Goal: Task Accomplishment & Management: Complete application form

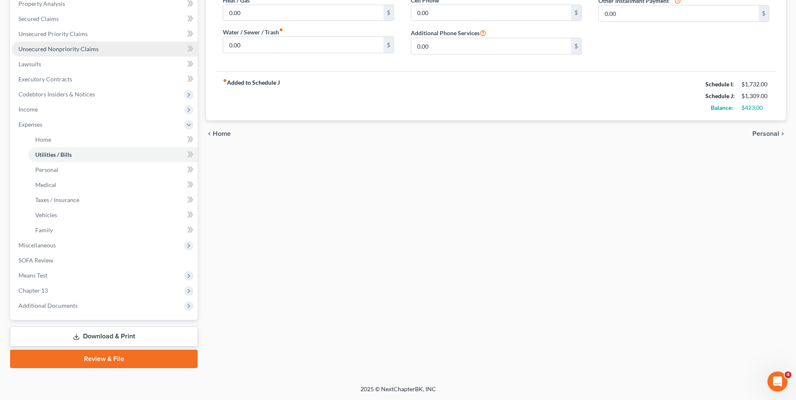
click at [74, 44] on link "Unsecured Nonpriority Claims" at bounding box center [105, 49] width 186 height 15
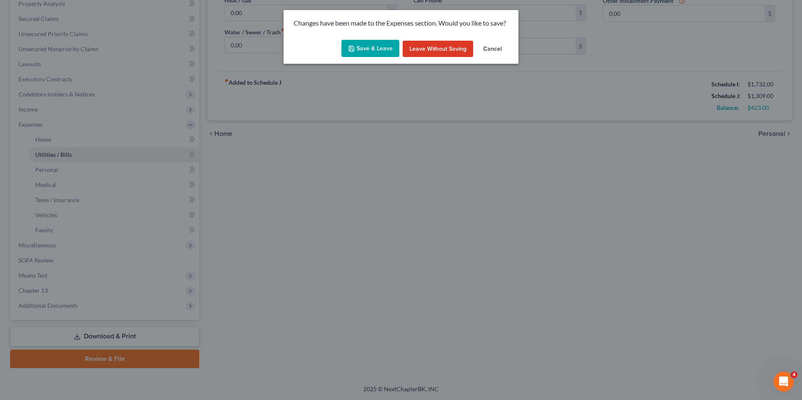
click at [380, 52] on button "Save & Leave" at bounding box center [371, 49] width 58 height 18
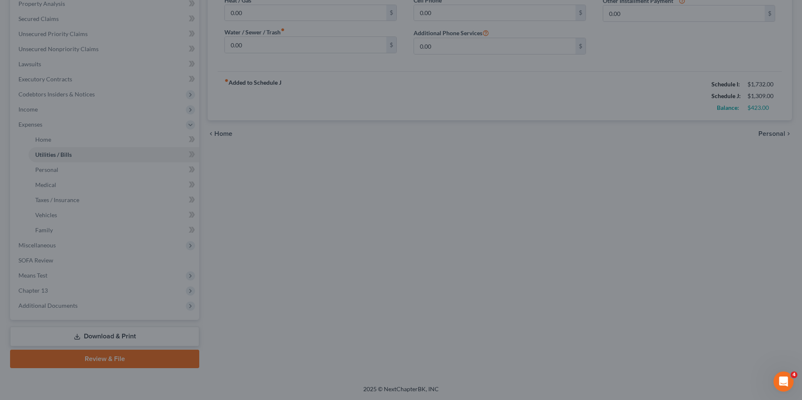
type input "79.00"
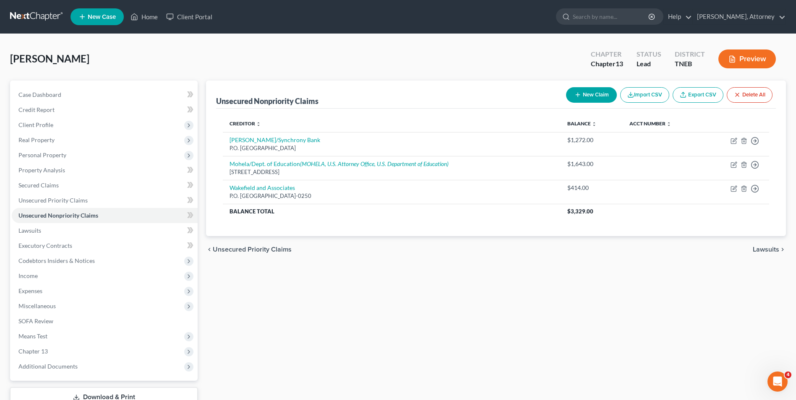
click at [590, 99] on button "New Claim" at bounding box center [591, 95] width 51 height 16
select select "0"
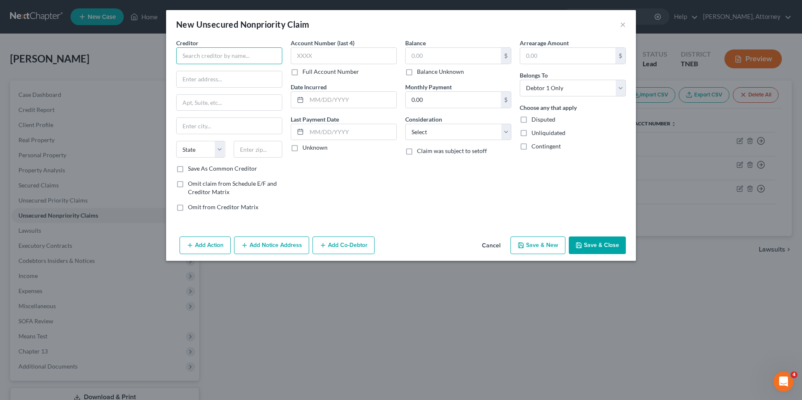
click at [205, 57] on input "text" at bounding box center [229, 55] width 106 height 17
type input "T"
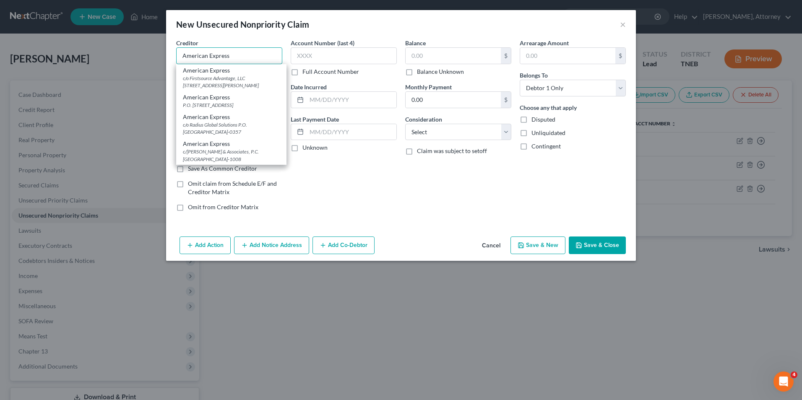
type input "American Express"
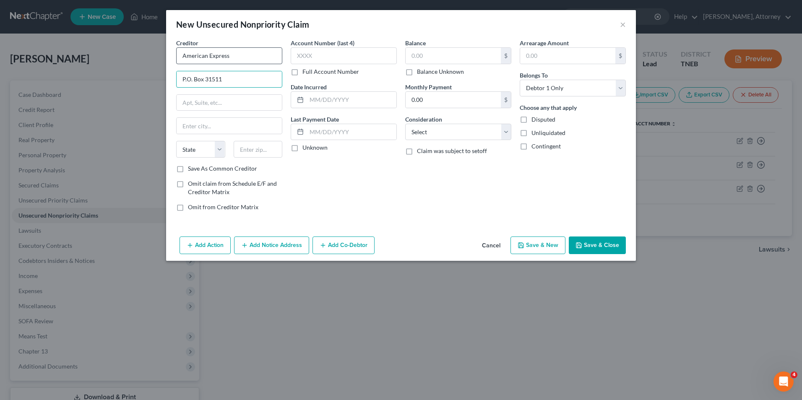
type input "P.O. Box 31511"
type input "[GEOGRAPHIC_DATA]"
select select "46"
type input "84131"
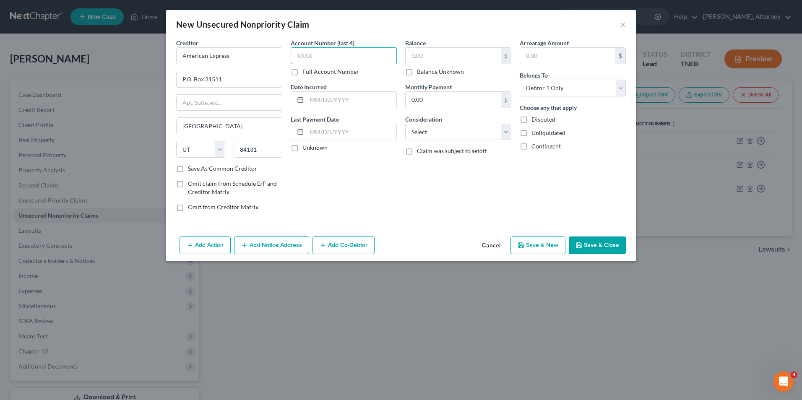
click at [324, 53] on input "text" at bounding box center [344, 55] width 106 height 17
type input "1000"
type input "2023"
click at [430, 57] on input "text" at bounding box center [453, 56] width 95 height 16
type input "7,900.91"
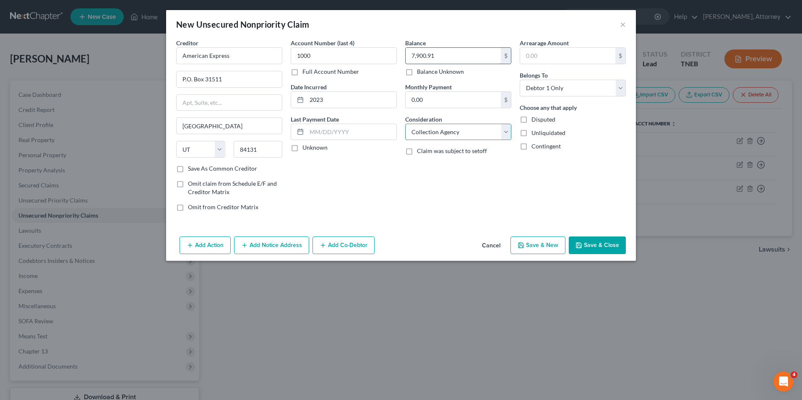
select select "2"
click at [544, 247] on button "Save & New" at bounding box center [538, 246] width 55 height 18
select select "0"
click at [493, 240] on button "Cancel" at bounding box center [491, 246] width 32 height 17
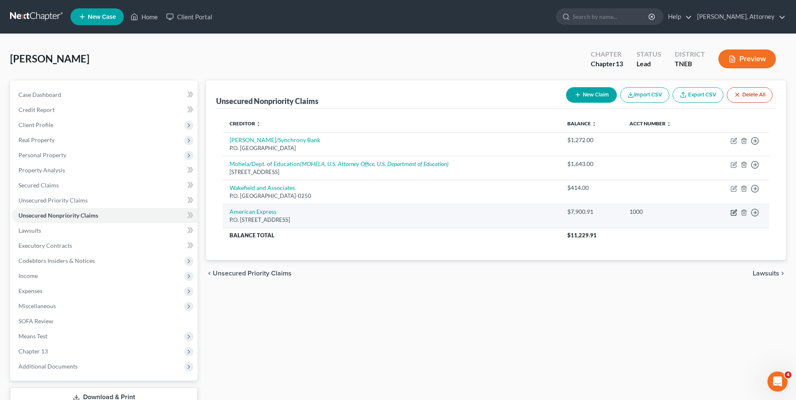
click at [734, 212] on icon "button" at bounding box center [735, 212] width 4 height 4
select select "46"
select select "2"
select select "0"
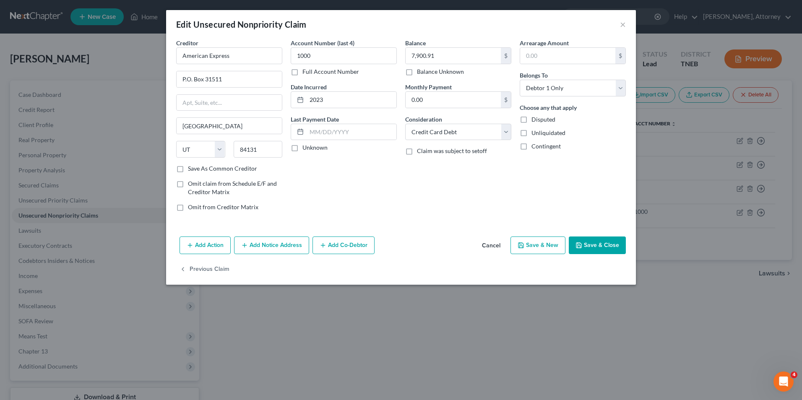
click at [273, 238] on button "Add Notice Address" at bounding box center [271, 246] width 75 height 18
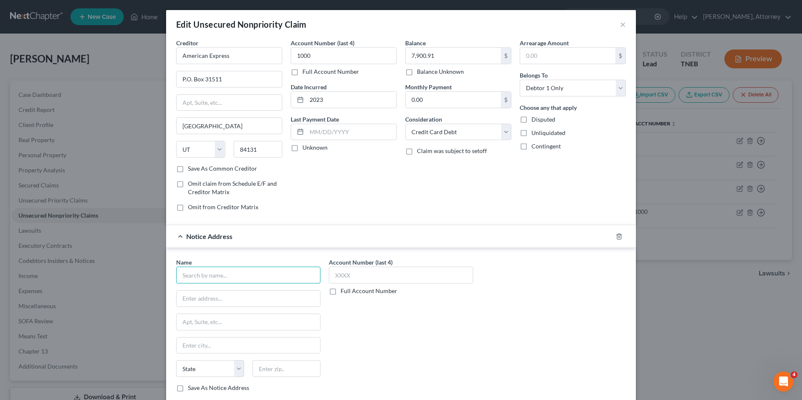
click at [231, 274] on input "text" at bounding box center [248, 275] width 144 height 17
type input "American Express"
type input "c/o Transworld Systems"
type input "P.O. Box 15130"
type input "Wilmington"
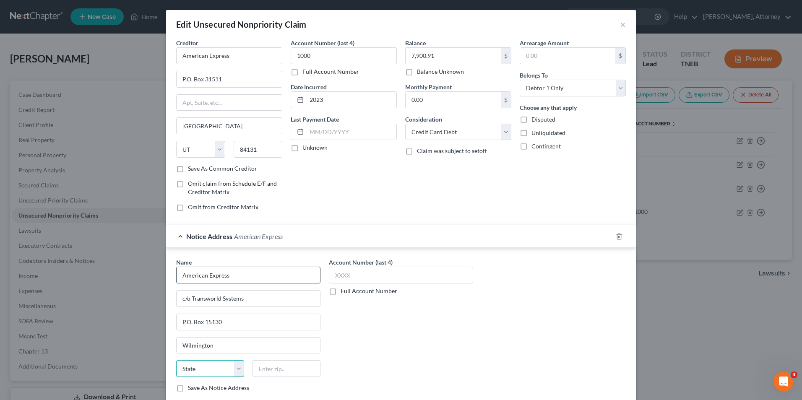
select select "7"
type input "19850"
click at [499, 359] on div "Name * American Express c/o Transworld Systems P.O. [GEOGRAPHIC_DATA] [US_STATE…" at bounding box center [401, 328] width 458 height 141
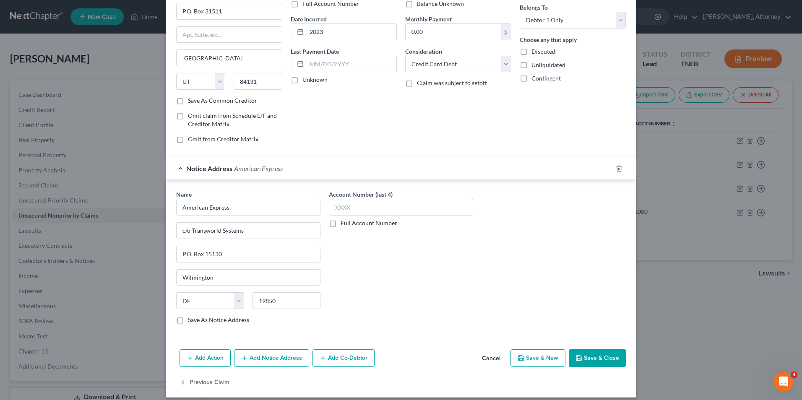
scroll to position [76, 0]
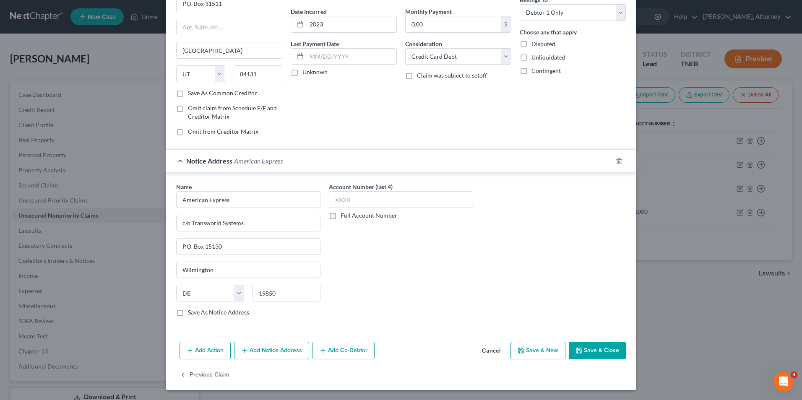
click at [599, 350] on button "Save & Close" at bounding box center [597, 351] width 57 height 18
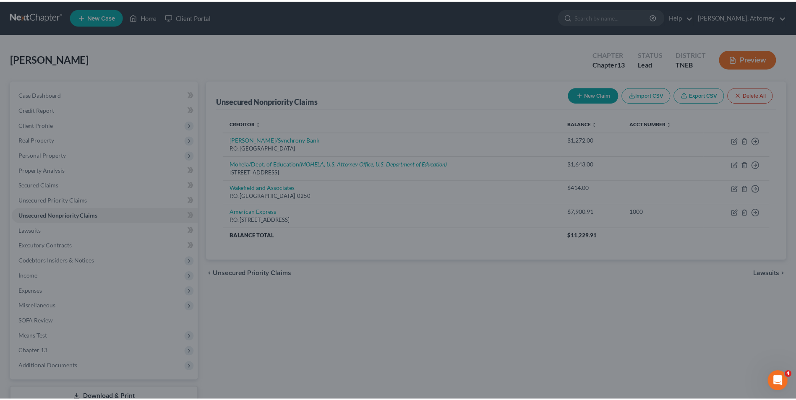
scroll to position [0, 0]
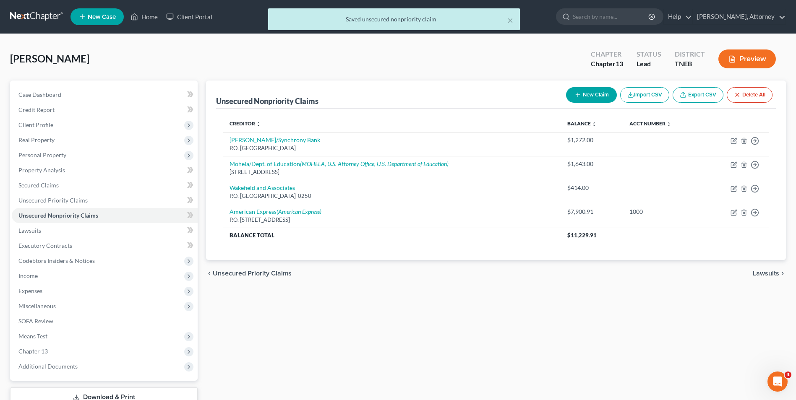
click at [601, 99] on button "New Claim" at bounding box center [591, 95] width 51 height 16
select select "0"
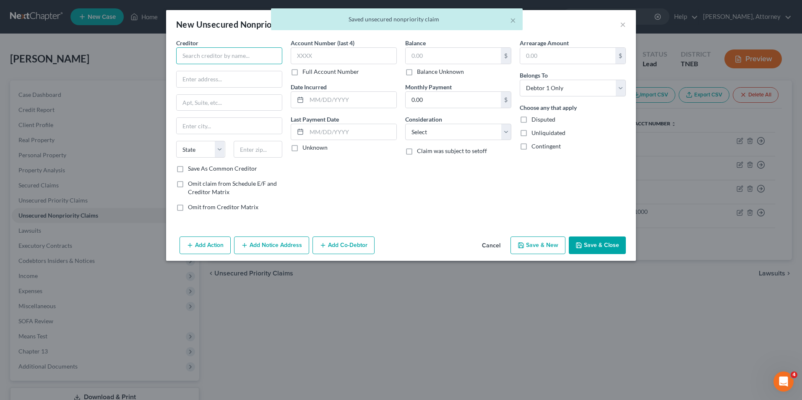
click at [239, 56] on input "text" at bounding box center [229, 55] width 106 height 17
type input "Discover"
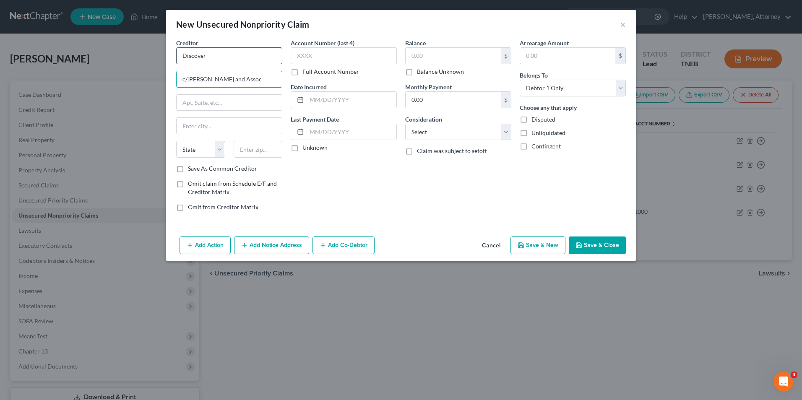
type input "c/[PERSON_NAME] and Assoc"
type input "[STREET_ADDRESS]"
type input "Andover"
select select "22"
type input "01810"
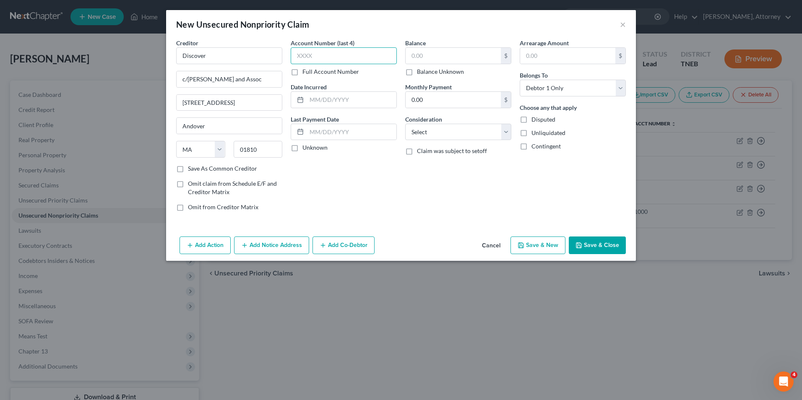
click at [318, 57] on input "text" at bounding box center [344, 55] width 106 height 17
type input "2756"
type input "2024"
type input "8,866.68"
click at [443, 133] on select "Select Cable / Satellite Services Collection Agency Credit Card Debt Debt Couns…" at bounding box center [458, 132] width 106 height 17
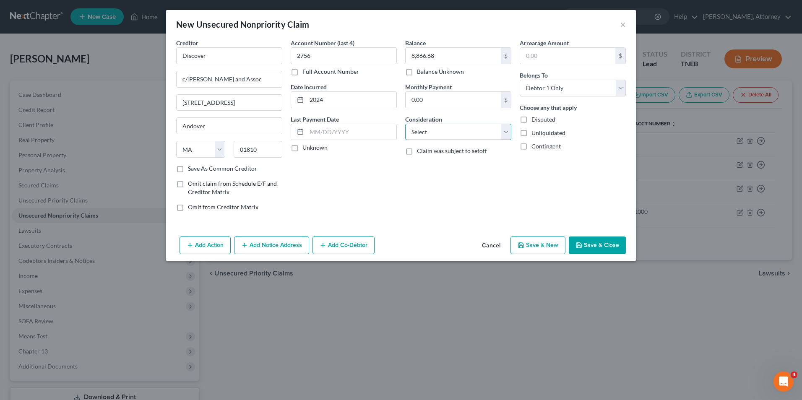
select select "2"
click at [405, 124] on select "Select Cable / Satellite Services Collection Agency Credit Card Debt Debt Couns…" at bounding box center [458, 132] width 106 height 17
click at [606, 248] on button "Save & Close" at bounding box center [597, 246] width 57 height 18
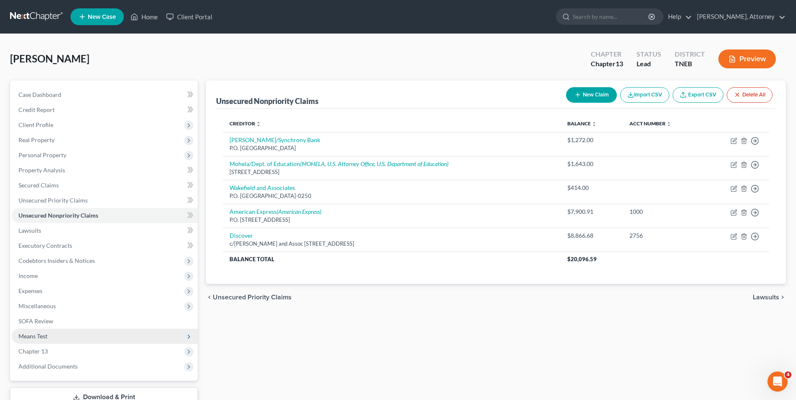
click at [34, 337] on span "Means Test" at bounding box center [32, 336] width 29 height 7
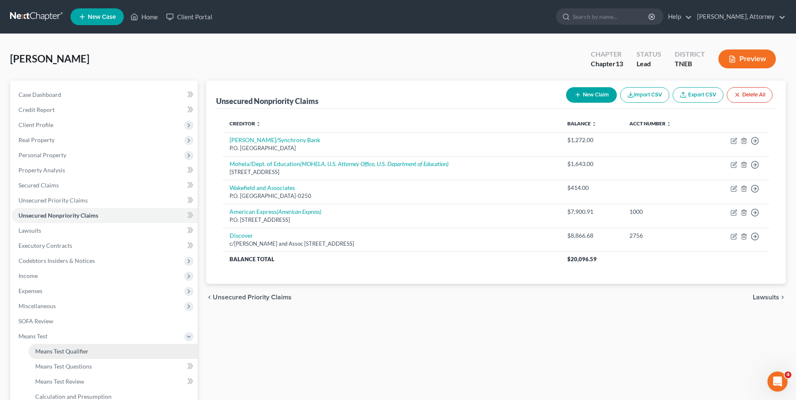
drag, startPoint x: 62, startPoint y: 339, endPoint x: 62, endPoint y: 348, distance: 8.8
click at [62, 348] on li "Means Test Exemption from Presumption Means Test Qualifier Means Test Questions…" at bounding box center [105, 367] width 186 height 76
click at [62, 348] on span "Means Test Qualifier" at bounding box center [61, 351] width 53 height 7
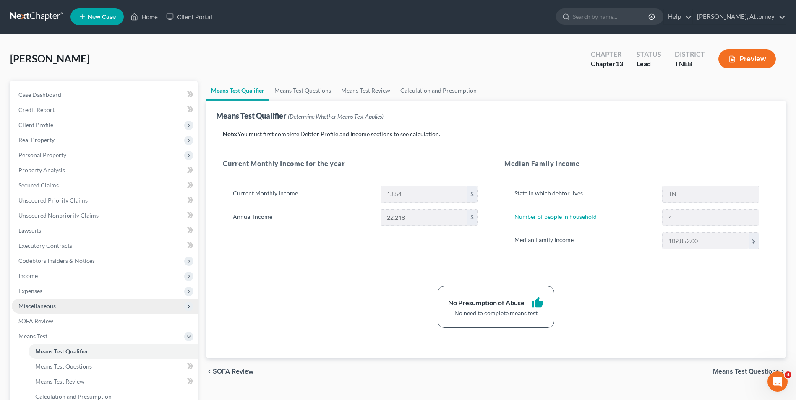
click at [49, 301] on span "Miscellaneous" at bounding box center [105, 306] width 186 height 15
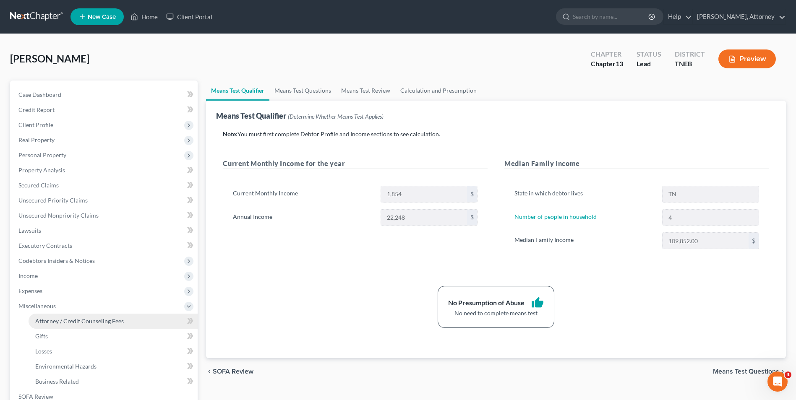
click at [56, 321] on span "Attorney / Credit Counseling Fees" at bounding box center [79, 321] width 89 height 7
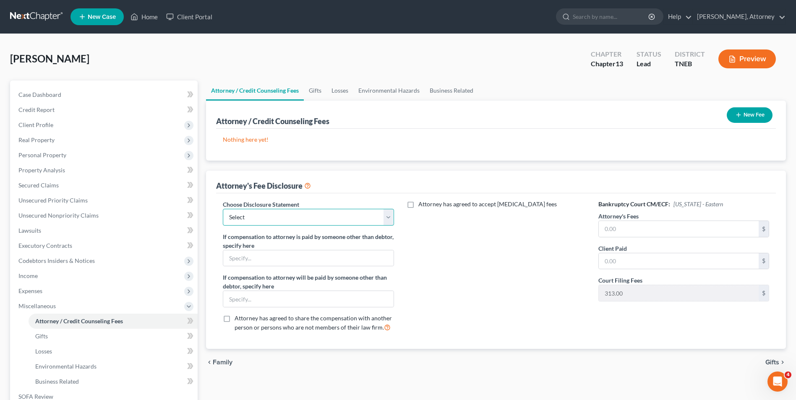
drag, startPoint x: 302, startPoint y: 212, endPoint x: 300, endPoint y: 239, distance: 27.3
click at [300, 239] on div "Choose Disclosure Statement Select Attorney Disclosure If compensation to attor…" at bounding box center [308, 269] width 188 height 139
select select "0"
click at [223, 209] on select "Select Attorney Disclosure" at bounding box center [308, 217] width 171 height 17
click at [462, 300] on div "Attorney has agreed to accept [MEDICAL_DATA] fees" at bounding box center [496, 269] width 188 height 139
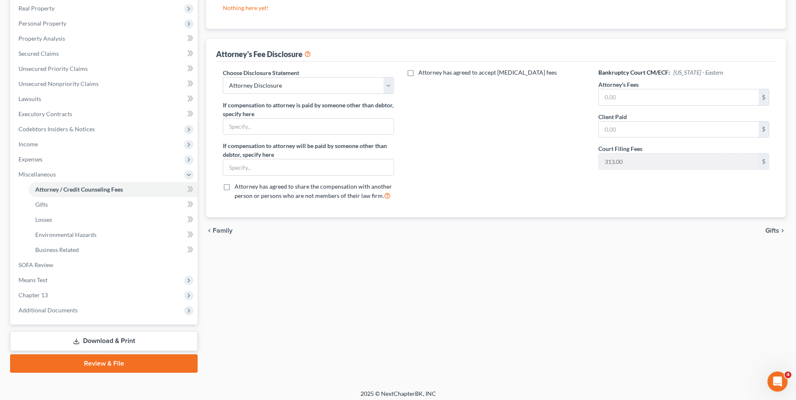
scroll to position [136, 0]
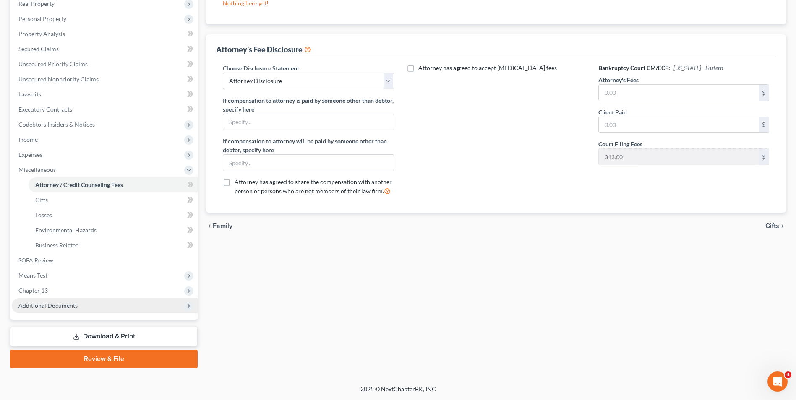
click at [40, 302] on span "Additional Documents" at bounding box center [47, 305] width 59 height 7
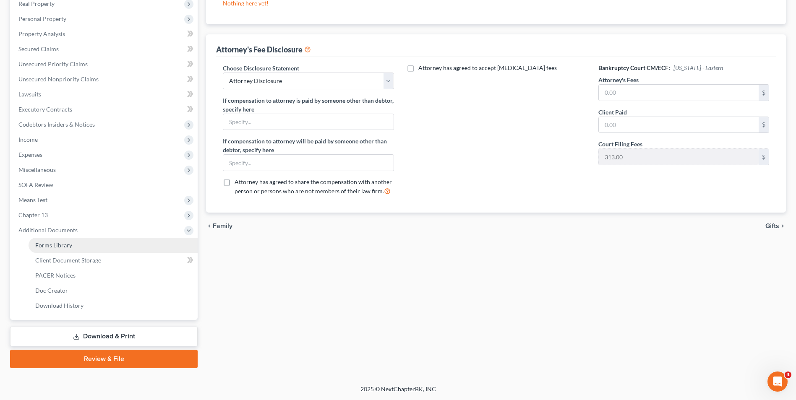
click at [58, 244] on span "Forms Library" at bounding box center [53, 245] width 37 height 7
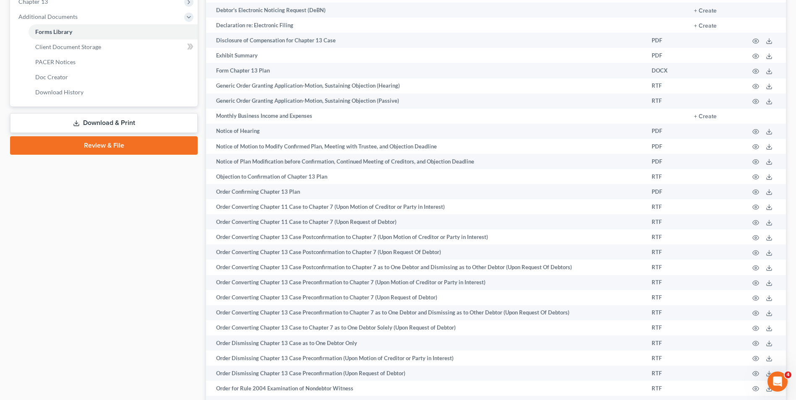
scroll to position [573, 0]
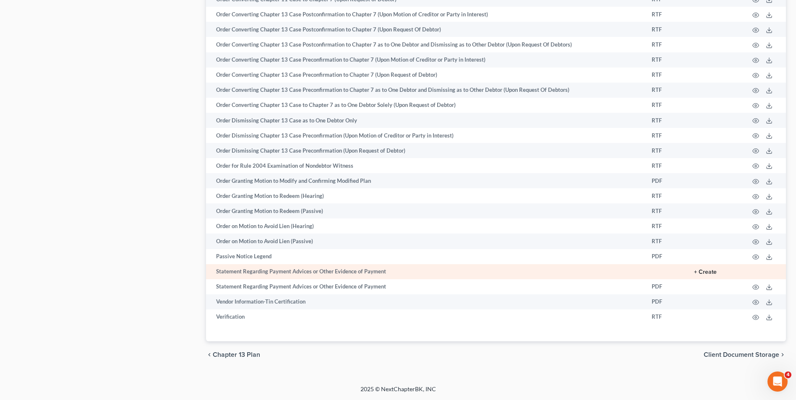
click at [704, 271] on button "+ Create" at bounding box center [705, 272] width 23 height 6
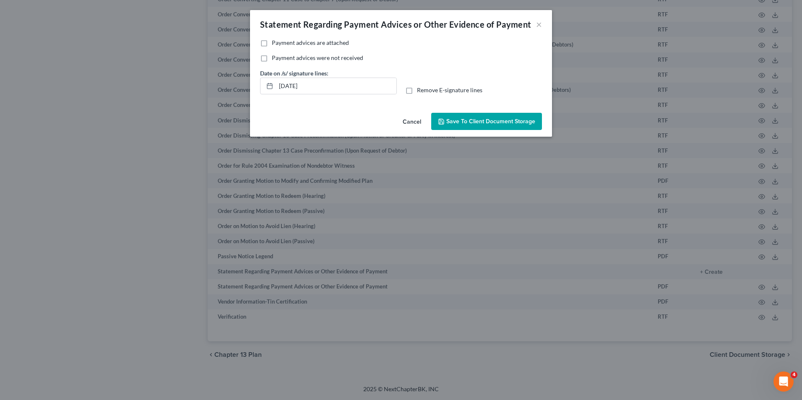
click at [272, 39] on label "Payment advices are attached" at bounding box center [310, 43] width 77 height 8
click at [275, 39] on input "Payment advices are attached" at bounding box center [277, 41] width 5 height 5
checkbox input "true"
click at [321, 88] on input "[DATE]" at bounding box center [336, 86] width 120 height 16
type input "0"
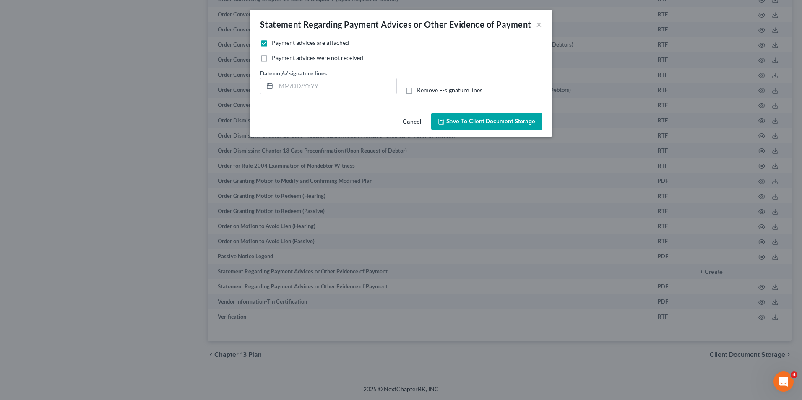
click at [417, 88] on label "Remove E-signature lines" at bounding box center [449, 90] width 65 height 8
click at [420, 88] on input "Remove E-signature lines" at bounding box center [422, 88] width 5 height 5
checkbox input "true"
click at [470, 126] on button "Save to Client Document Storage" at bounding box center [486, 122] width 111 height 18
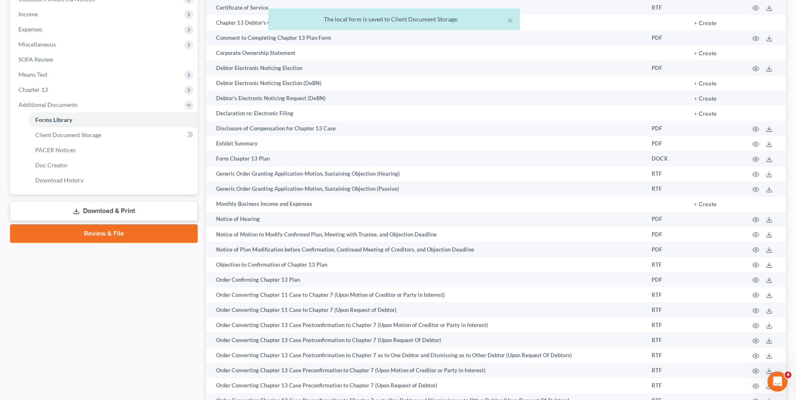
scroll to position [223, 0]
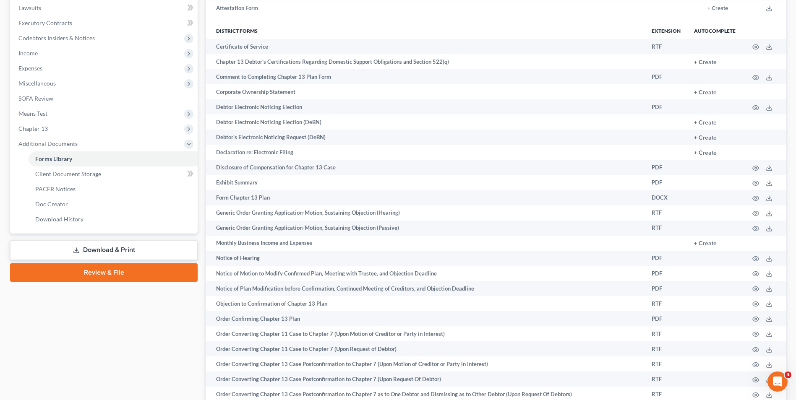
click at [129, 248] on link "Download & Print" at bounding box center [104, 250] width 188 height 20
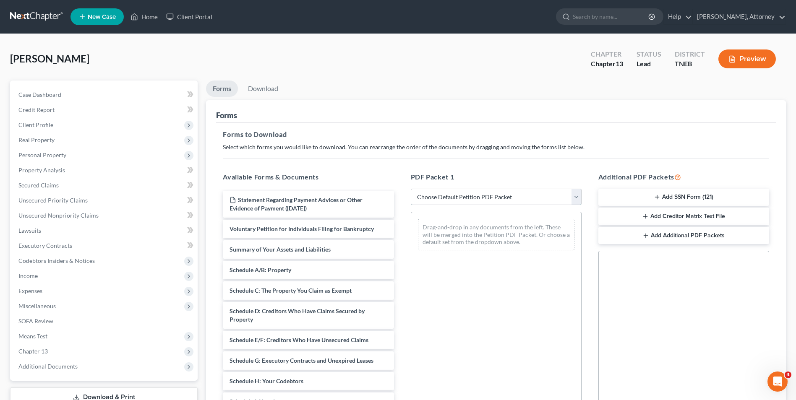
click at [482, 200] on select "Choose Default Petition PDF Packet Complete Bankruptcy Petition (all forms and …" at bounding box center [496, 197] width 171 height 17
select select "0"
click at [411, 189] on select "Choose Default Petition PDF Packet Complete Bankruptcy Petition (all forms and …" at bounding box center [496, 197] width 171 height 17
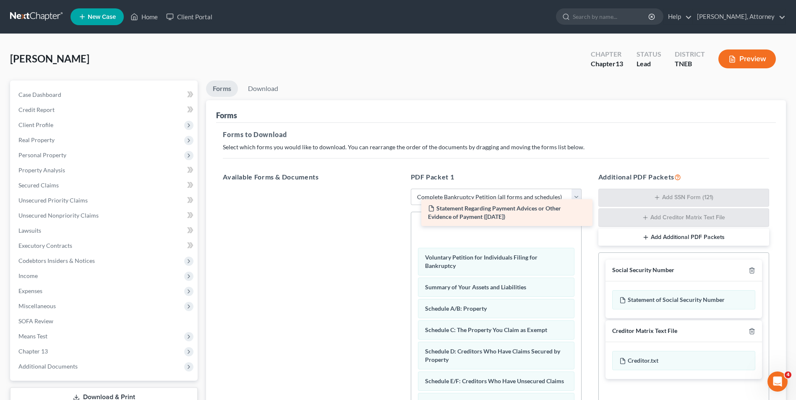
drag, startPoint x: 305, startPoint y: 202, endPoint x: 504, endPoint y: 212, distance: 198.7
click at [400, 189] on div "Statement Regarding Payment Advices or Other Evidence of Payment ([DATE]) State…" at bounding box center [308, 189] width 184 height 0
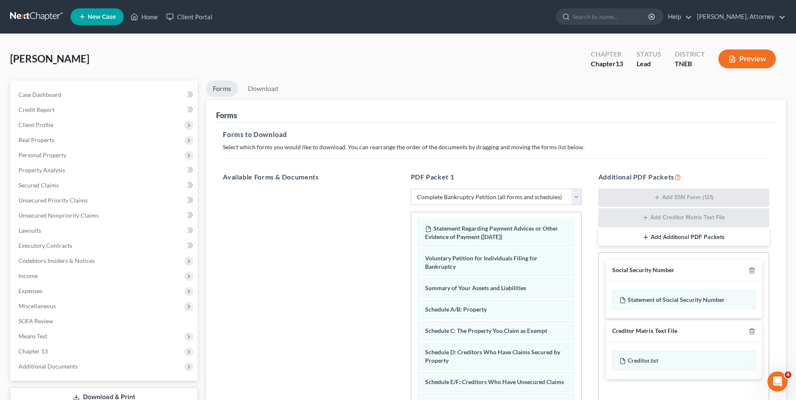
scroll to position [201, 0]
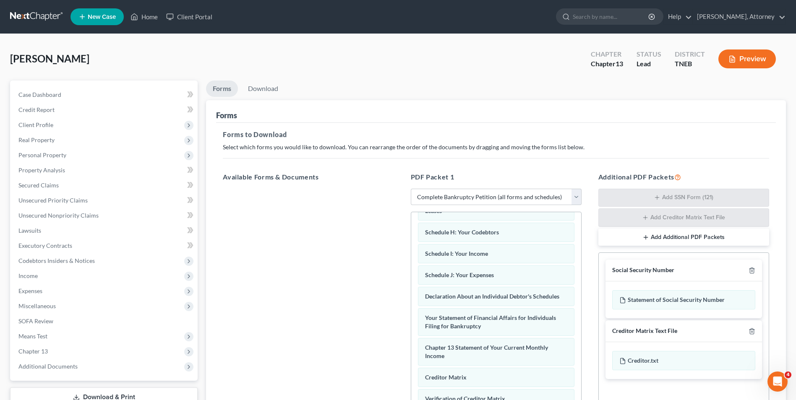
click at [591, 348] on div "Additional PDF Packets Add SSN Form (121) Add Creditor Matrix Text File Add Add…" at bounding box center [684, 307] width 188 height 285
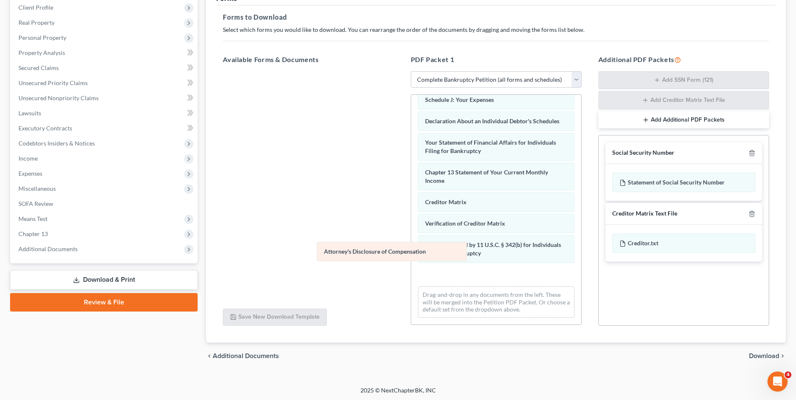
scroll to position [246, 0]
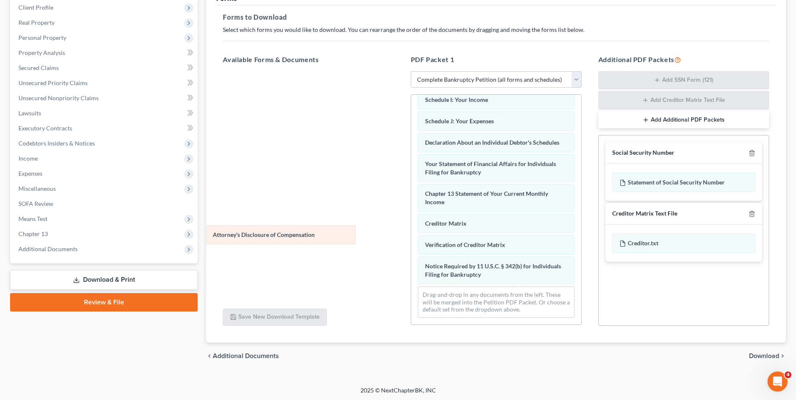
drag, startPoint x: 516, startPoint y: 284, endPoint x: 303, endPoint y: 244, distance: 216.1
click at [411, 244] on div "Attorney's Disclosure of Compensation Statement Regarding Payment Advices or Ot…" at bounding box center [496, 90] width 170 height 467
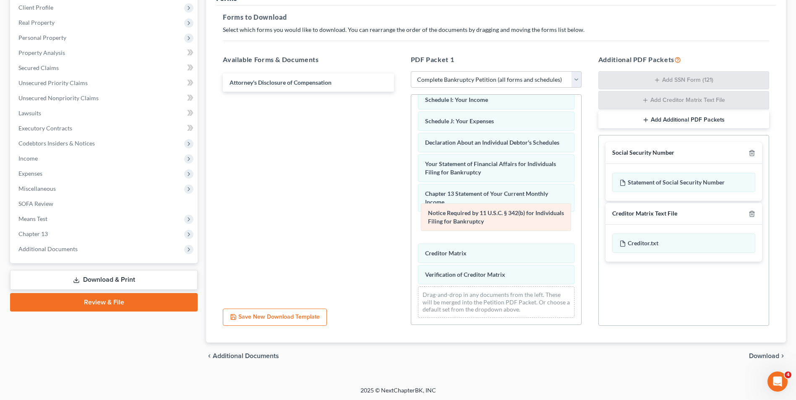
drag, startPoint x: 475, startPoint y: 279, endPoint x: 478, endPoint y: 227, distance: 52.5
click at [478, 227] on div "Notice Required by 11 U.S.C. § 342(b) for Individuals Filing for Bankruptcy Sta…" at bounding box center [496, 90] width 170 height 467
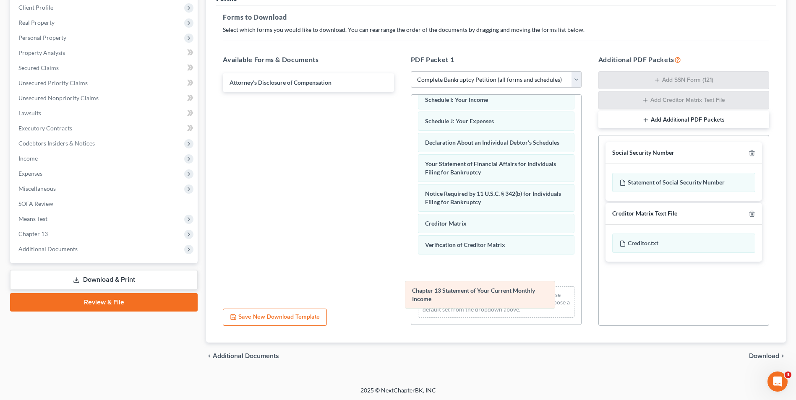
drag, startPoint x: 469, startPoint y: 198, endPoint x: 456, endPoint y: 295, distance: 97.8
click at [456, 295] on div "Chapter 13 Statement of Your Current Monthly Income Statement Regarding Payment…" at bounding box center [496, 90] width 170 height 467
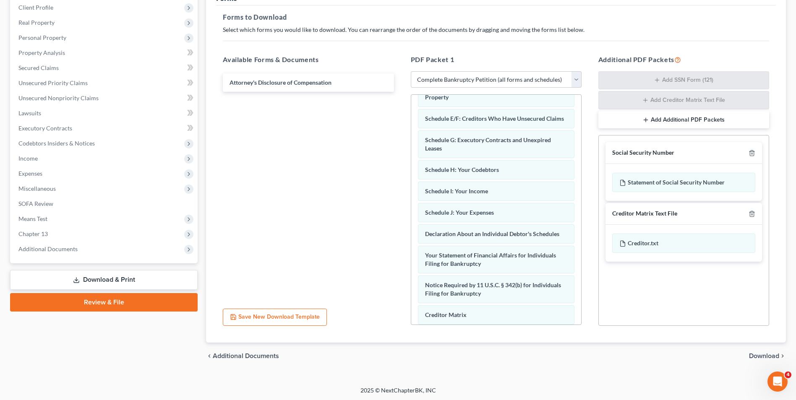
scroll to position [123, 0]
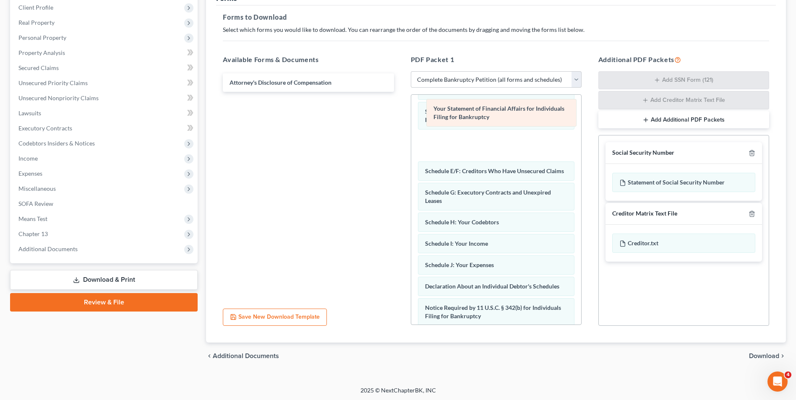
drag, startPoint x: 501, startPoint y: 297, endPoint x: 510, endPoint y: 119, distance: 178.1
click at [510, 119] on div "Your Statement of Financial Affairs for Individuals Filing for Bankruptcy State…" at bounding box center [496, 204] width 170 height 467
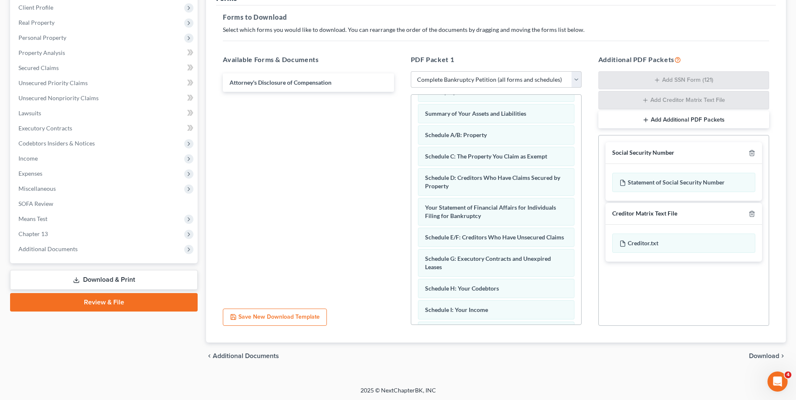
scroll to position [28, 0]
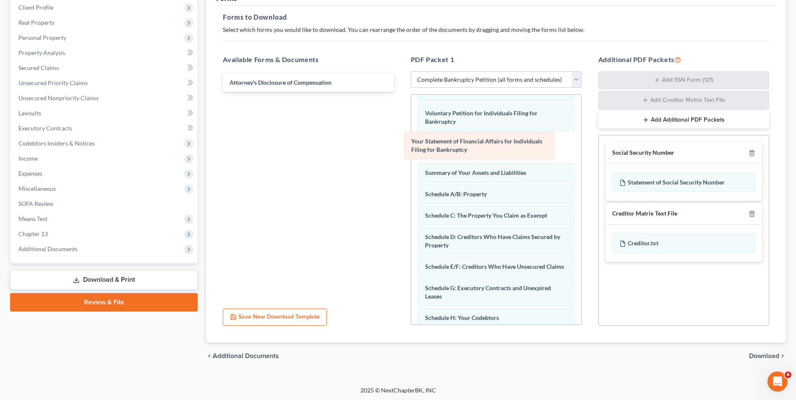
drag, startPoint x: 494, startPoint y: 246, endPoint x: 482, endPoint y: 151, distance: 95.2
click at [482, 151] on div "Your Statement of Financial Affairs for Individuals Filing for Bankruptcy State…" at bounding box center [496, 300] width 170 height 467
click at [763, 357] on span "Download" at bounding box center [764, 356] width 30 height 7
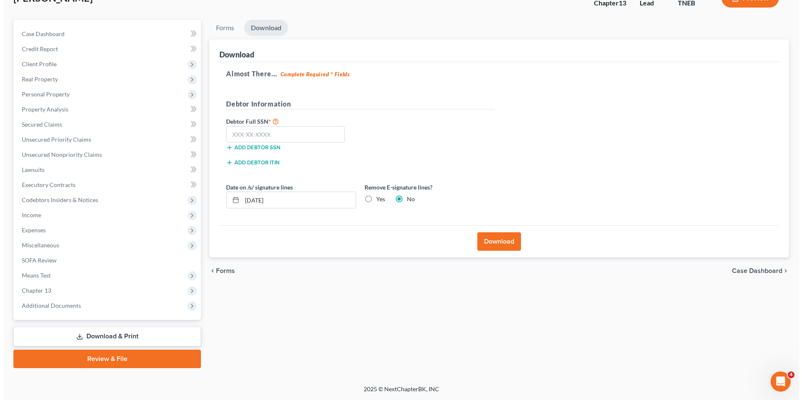
scroll to position [61, 0]
click at [259, 133] on input "text" at bounding box center [282, 134] width 119 height 17
type input "412-89-8299"
click at [292, 201] on input "[DATE]" at bounding box center [296, 200] width 114 height 16
type input "0"
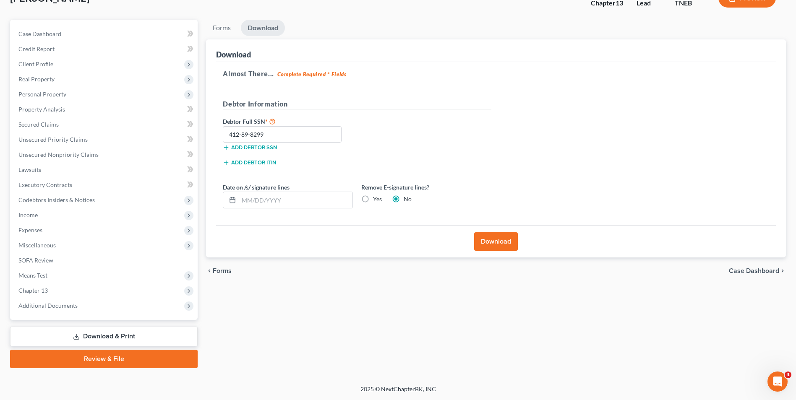
click at [373, 200] on label "Yes" at bounding box center [377, 199] width 9 height 8
click at [376, 200] on input "Yes" at bounding box center [378, 197] width 5 height 5
radio input "true"
radio input "false"
click at [483, 248] on button "Download" at bounding box center [496, 241] width 44 height 18
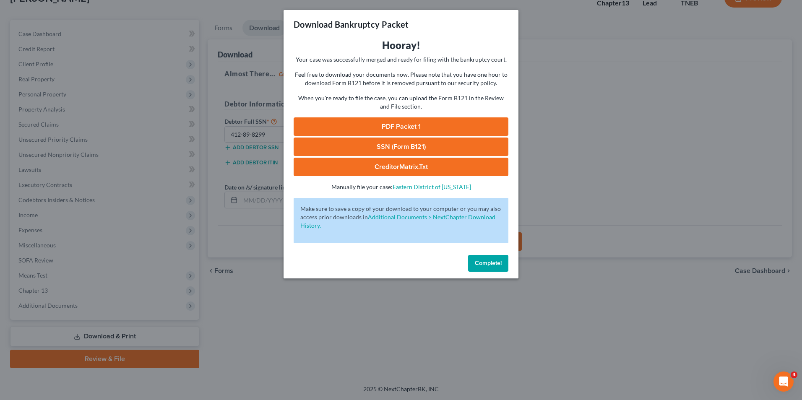
click at [483, 248] on div "Hooray! Your case was successfully merged and ready for filing with the bankrup…" at bounding box center [401, 145] width 235 height 213
drag, startPoint x: 726, startPoint y: 320, endPoint x: 713, endPoint y: 311, distance: 16.0
click at [713, 311] on div "Download Bankruptcy Packet Hooray! Your case was successfully merged and ready …" at bounding box center [401, 200] width 802 height 400
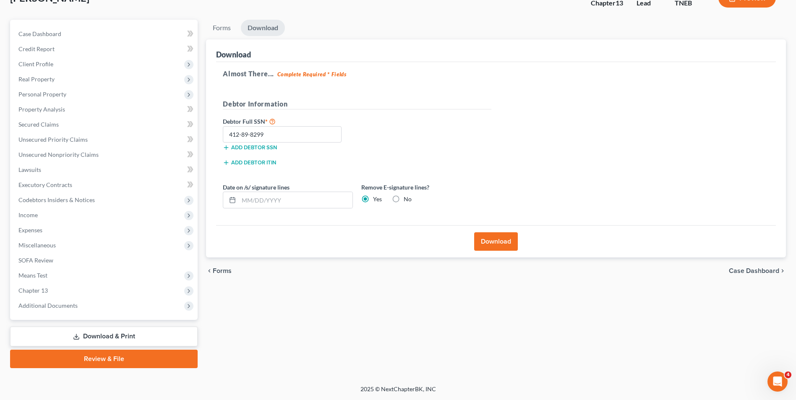
click at [501, 240] on button "Download" at bounding box center [496, 241] width 44 height 18
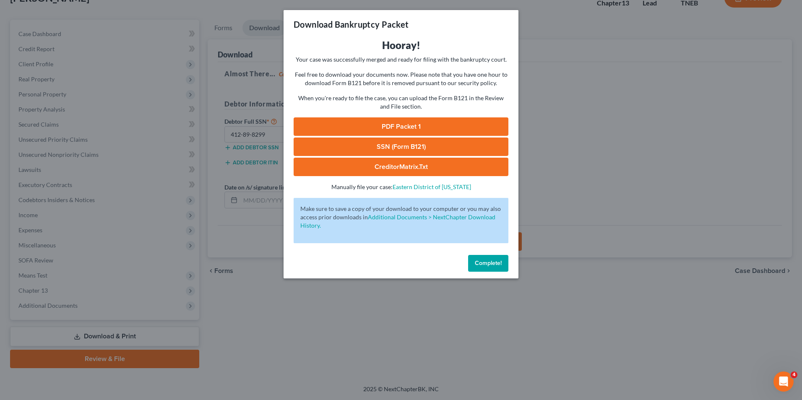
click at [414, 127] on link "PDF Packet 1" at bounding box center [401, 127] width 215 height 18
click at [425, 154] on link "SSN (Form B121)" at bounding box center [401, 147] width 215 height 18
